Goal: Navigation & Orientation: Find specific page/section

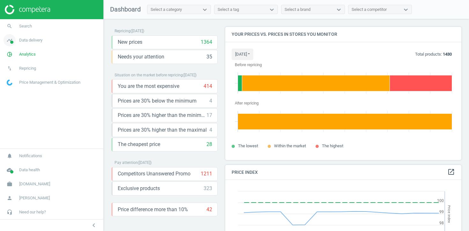
click at [40, 44] on link "timeline Data delivery" at bounding box center [51, 40] width 103 height 14
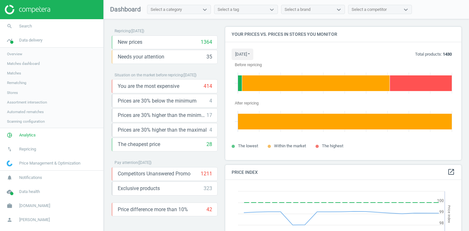
click at [16, 91] on span "Stores" at bounding box center [12, 92] width 11 height 5
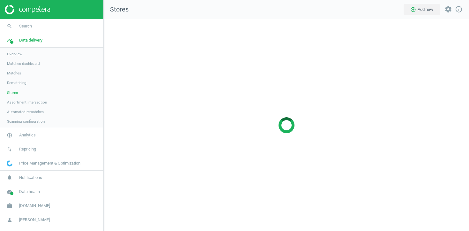
scroll to position [212, 366]
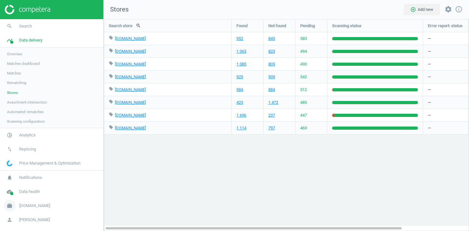
click at [28, 208] on span "Trailappliances.com" at bounding box center [34, 206] width 31 height 6
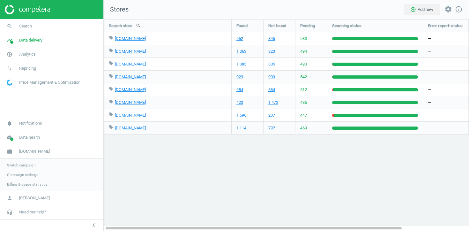
click at [22, 174] on span "Campaign settings" at bounding box center [22, 174] width 31 height 5
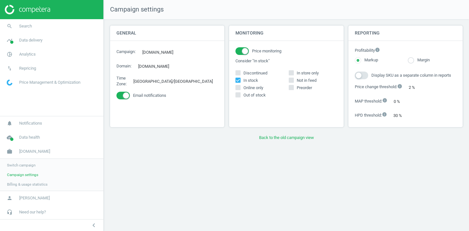
click at [27, 165] on span "Switch campaign" at bounding box center [21, 165] width 28 height 5
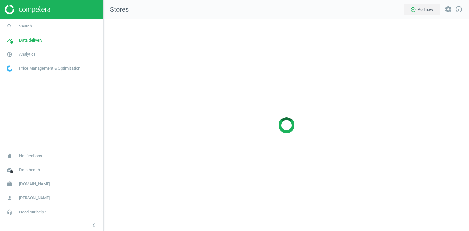
scroll to position [212, 366]
click at [36, 50] on link "pie_chart_outlined Analytics" at bounding box center [51, 54] width 103 height 14
click at [39, 41] on span "Data delivery" at bounding box center [30, 40] width 23 height 6
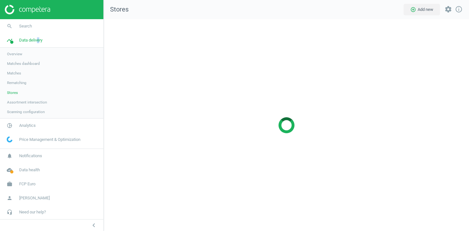
click at [15, 89] on link "Stores" at bounding box center [51, 93] width 103 height 10
click at [30, 126] on span "Analytics" at bounding box center [27, 126] width 17 height 6
click at [16, 78] on span "Products" at bounding box center [14, 77] width 15 height 5
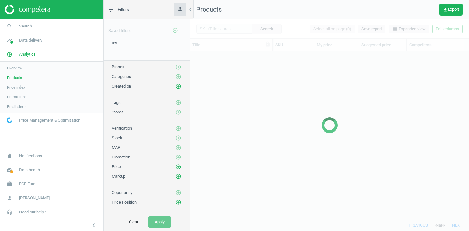
scroll to position [167, 279]
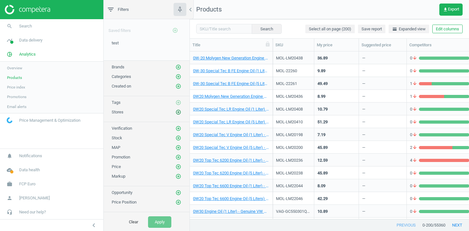
click at [179, 112] on icon "add_circle_outline" at bounding box center [179, 112] width 6 height 6
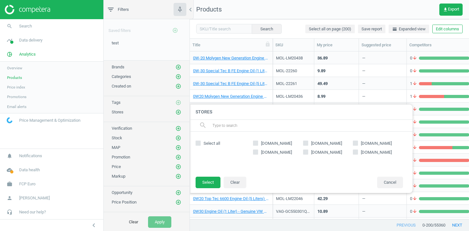
click at [292, 154] on span "pelicanparts.com" at bounding box center [277, 152] width 34 height 6
click at [258, 154] on input "pelicanparts.com" at bounding box center [256, 152] width 4 height 4
checkbox input "true"
click at [213, 183] on button "Select" at bounding box center [208, 182] width 25 height 11
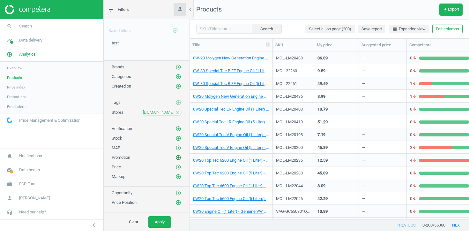
click at [179, 158] on icon "add_circle_outline" at bounding box center [179, 158] width 6 height 6
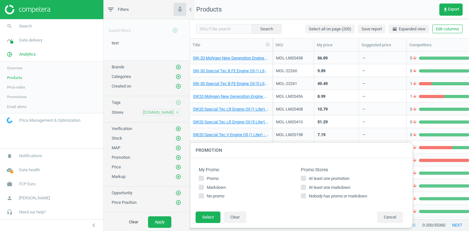
click at [317, 179] on span "At least one promotion" at bounding box center [329, 179] width 43 height 6
click at [306, 179] on input "At least one promotion" at bounding box center [304, 178] width 4 height 4
checkbox input "true"
click at [201, 217] on button "Select" at bounding box center [208, 216] width 25 height 11
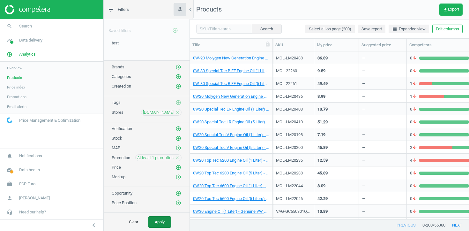
click at [159, 219] on button "Apply" at bounding box center [159, 221] width 23 height 11
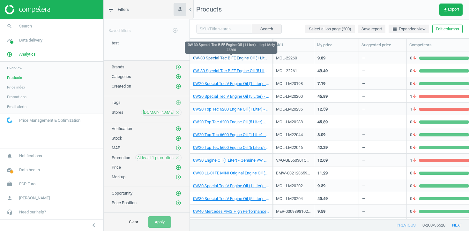
click at [255, 59] on link "0W-30 Special Tec B FE Engine Oil (1 Liter) - Liqui Moly 22260" at bounding box center [231, 58] width 76 height 6
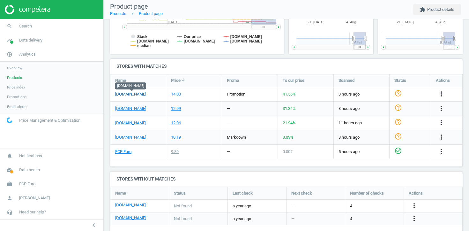
click at [129, 94] on link "pelicanparts.com" at bounding box center [130, 94] width 31 height 6
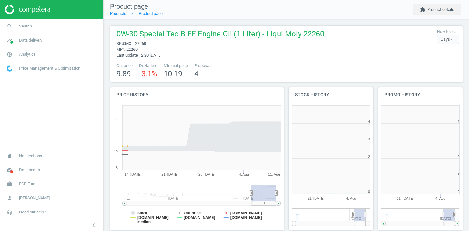
scroll to position [128, 85]
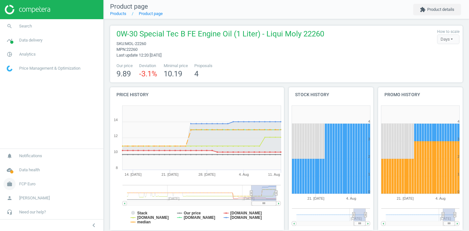
click at [24, 180] on link "work FCP Euro" at bounding box center [51, 184] width 103 height 14
click at [25, 164] on span "Switch campaign" at bounding box center [21, 165] width 28 height 5
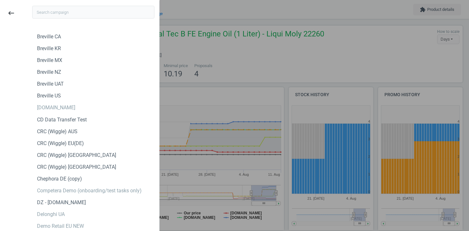
scroll to position [454, 0]
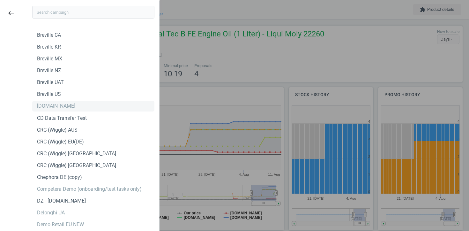
click at [55, 106] on div "Brocard.ua" at bounding box center [56, 105] width 38 height 7
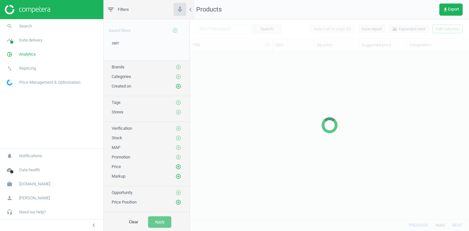
scroll to position [167, 279]
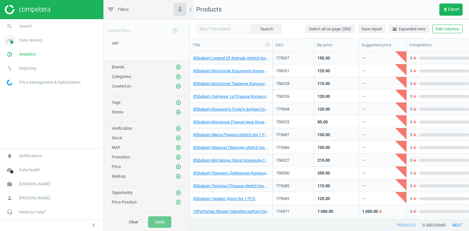
click at [38, 45] on link "timeline Data delivery" at bounding box center [51, 40] width 103 height 14
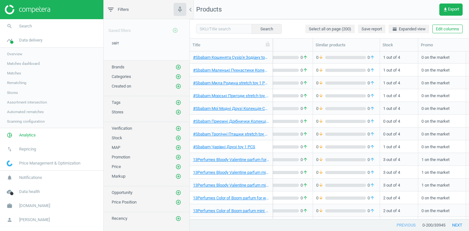
scroll to position [0, 166]
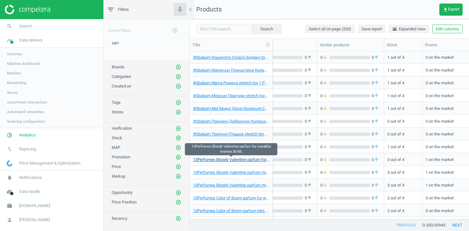
click at [243, 160] on link "13Perfumes Bloody Valentine parfum for men&for women 30 ML" at bounding box center [231, 160] width 76 height 6
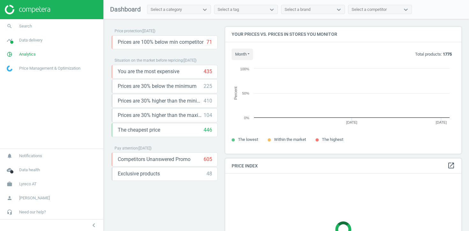
scroll to position [127, 237]
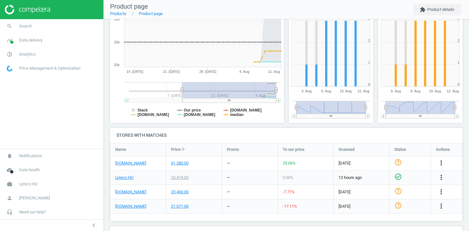
scroll to position [113, 0]
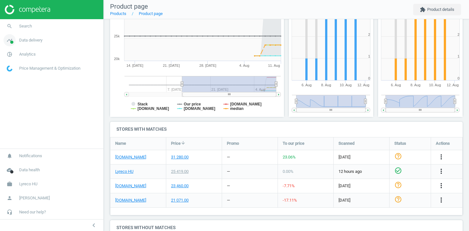
click at [27, 42] on span "Data delivery" at bounding box center [30, 40] width 23 height 6
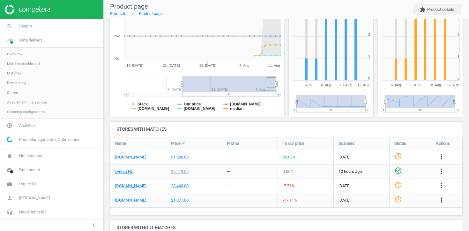
click at [13, 93] on span "Stores" at bounding box center [12, 92] width 11 height 5
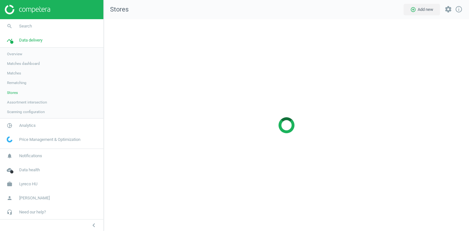
scroll to position [212, 366]
